Goal: Find specific page/section: Find specific page/section

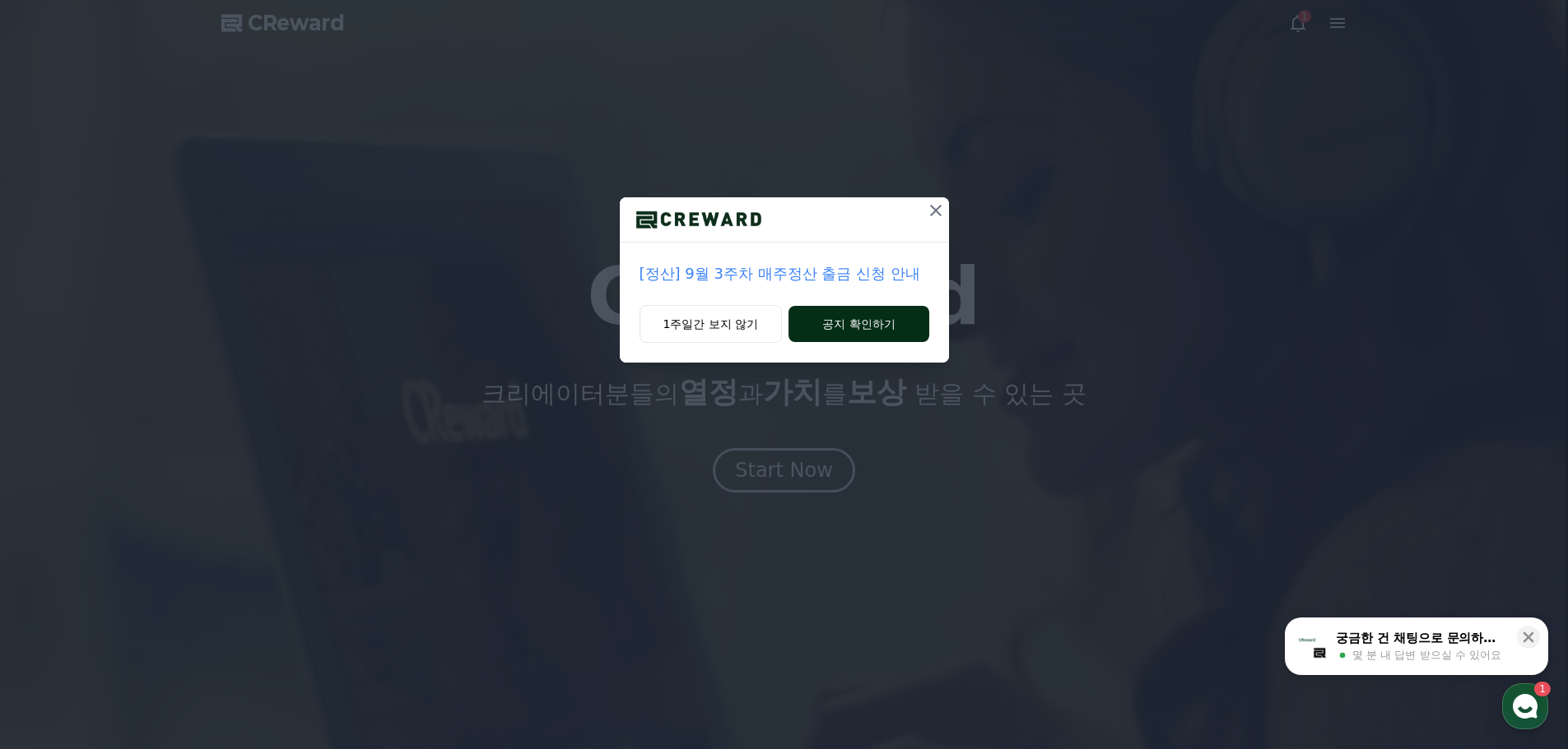
click at [870, 337] on button "공지 확인하기" at bounding box center [859, 324] width 140 height 36
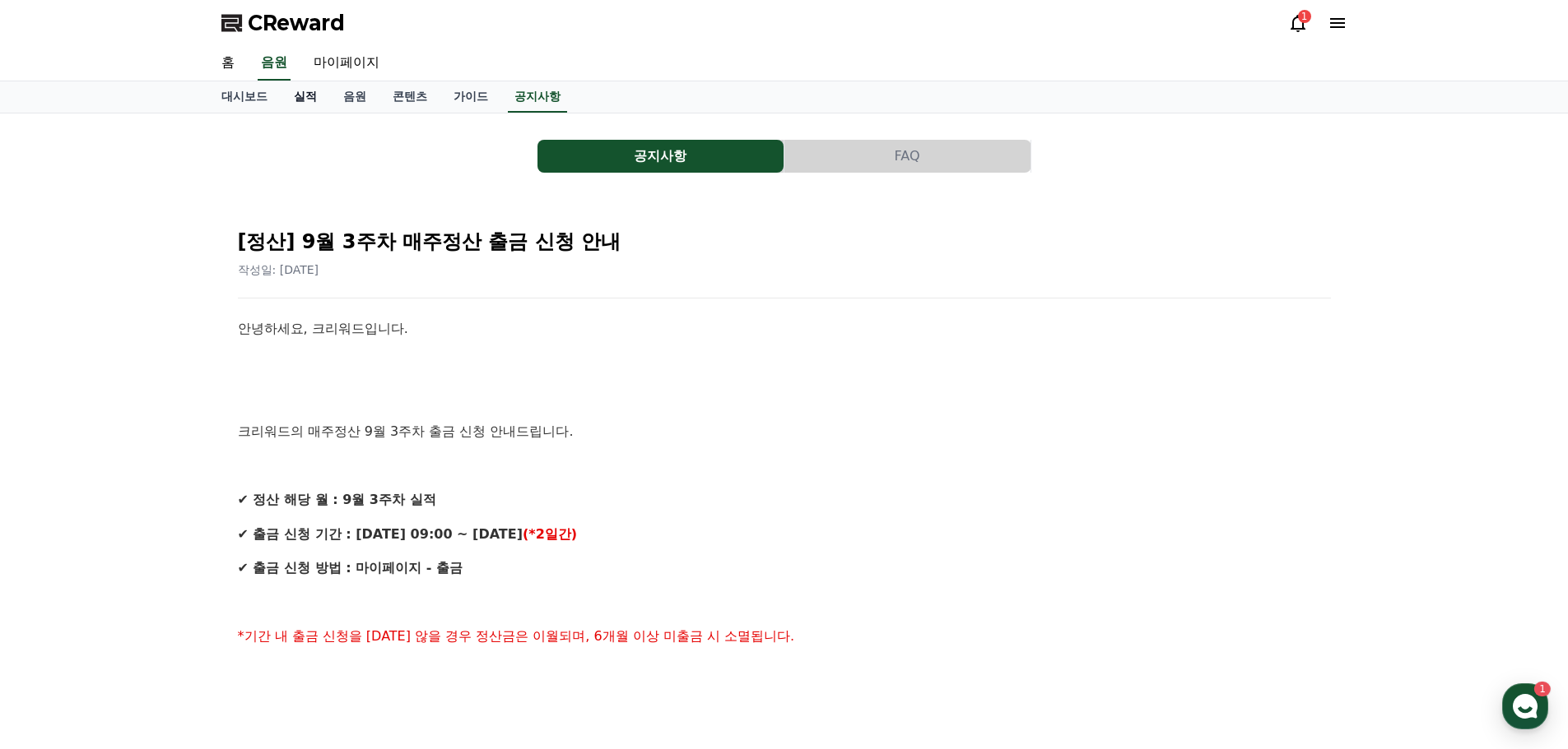
click at [309, 94] on link "실적" at bounding box center [305, 97] width 49 height 32
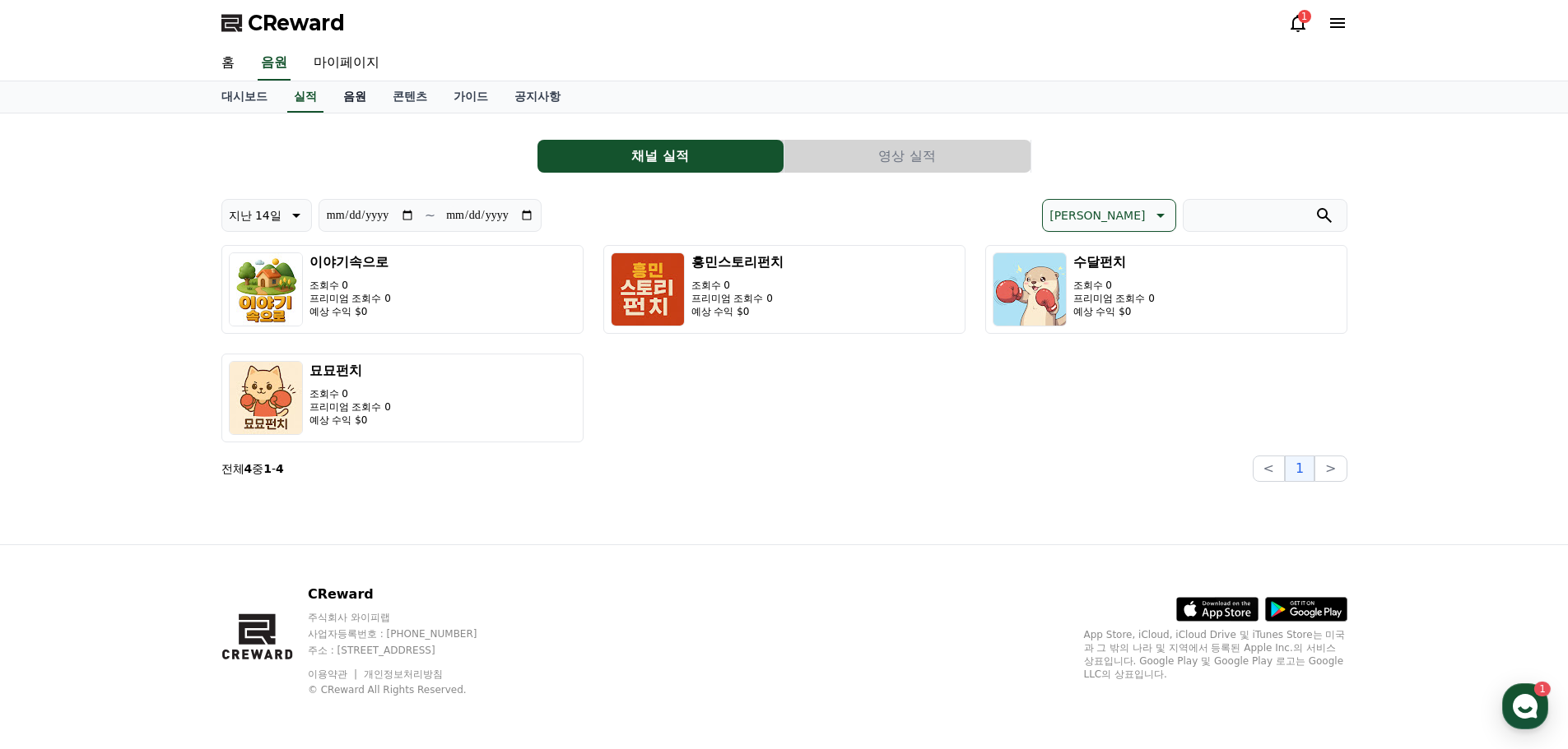
click at [347, 95] on link "음원" at bounding box center [355, 97] width 49 height 32
